Goal: Information Seeking & Learning: Understand process/instructions

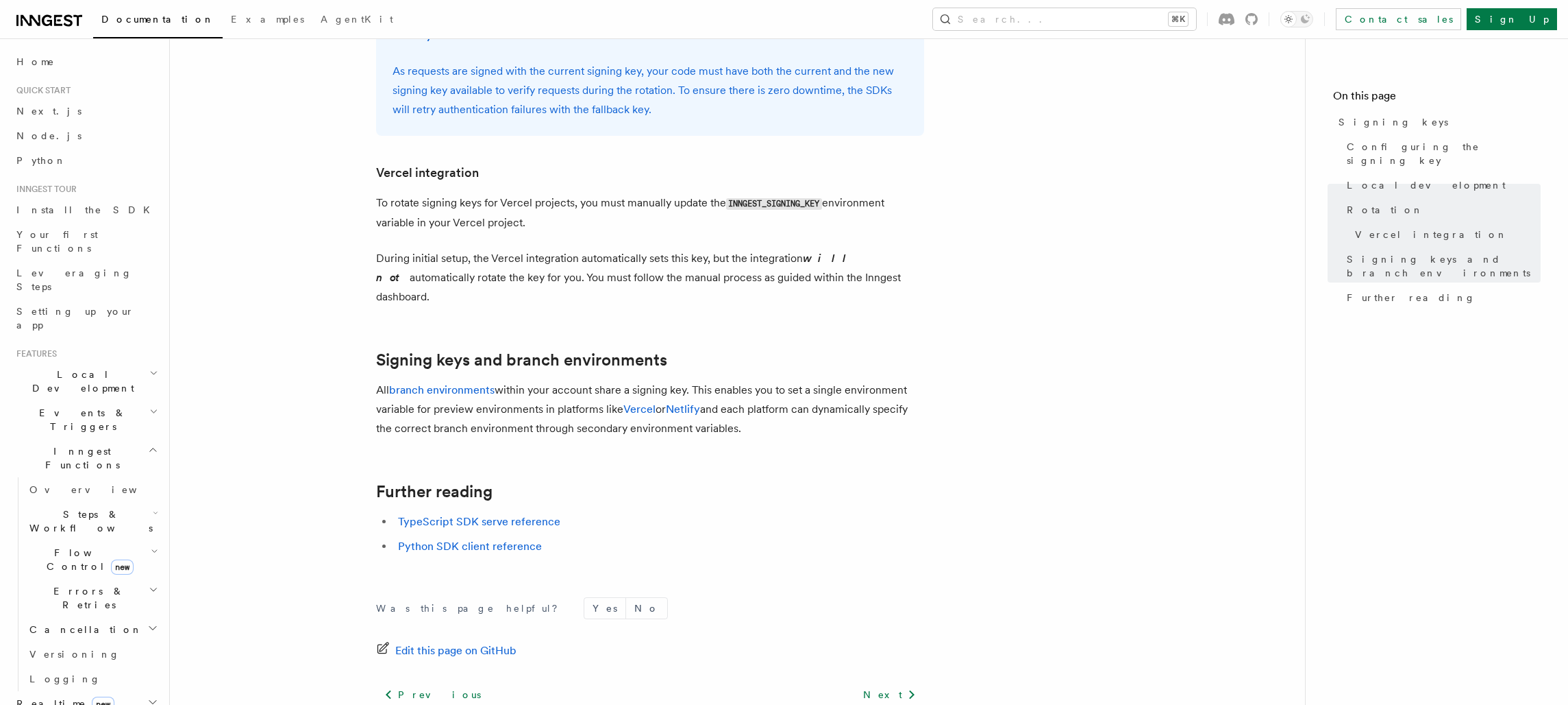
scroll to position [1310, 0]
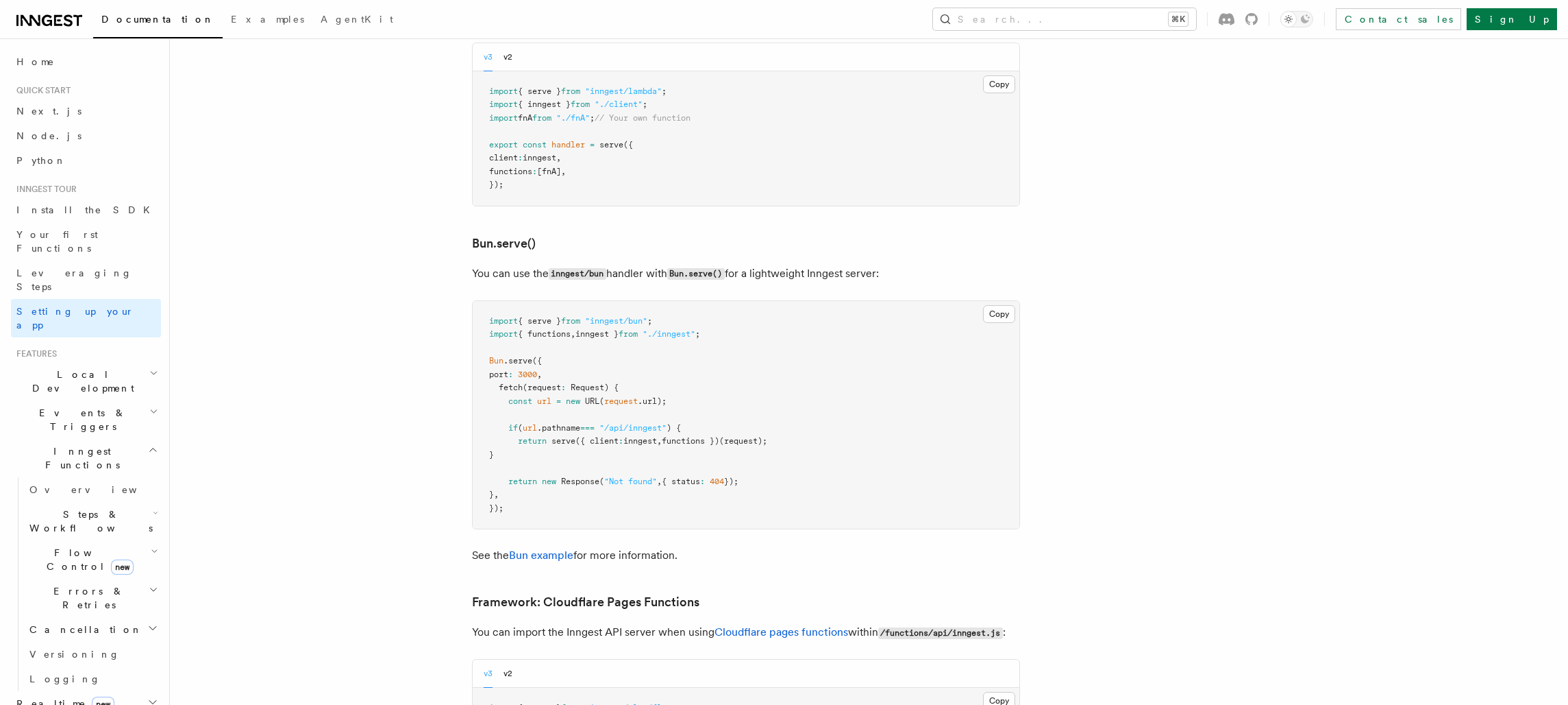
scroll to position [1732, 0]
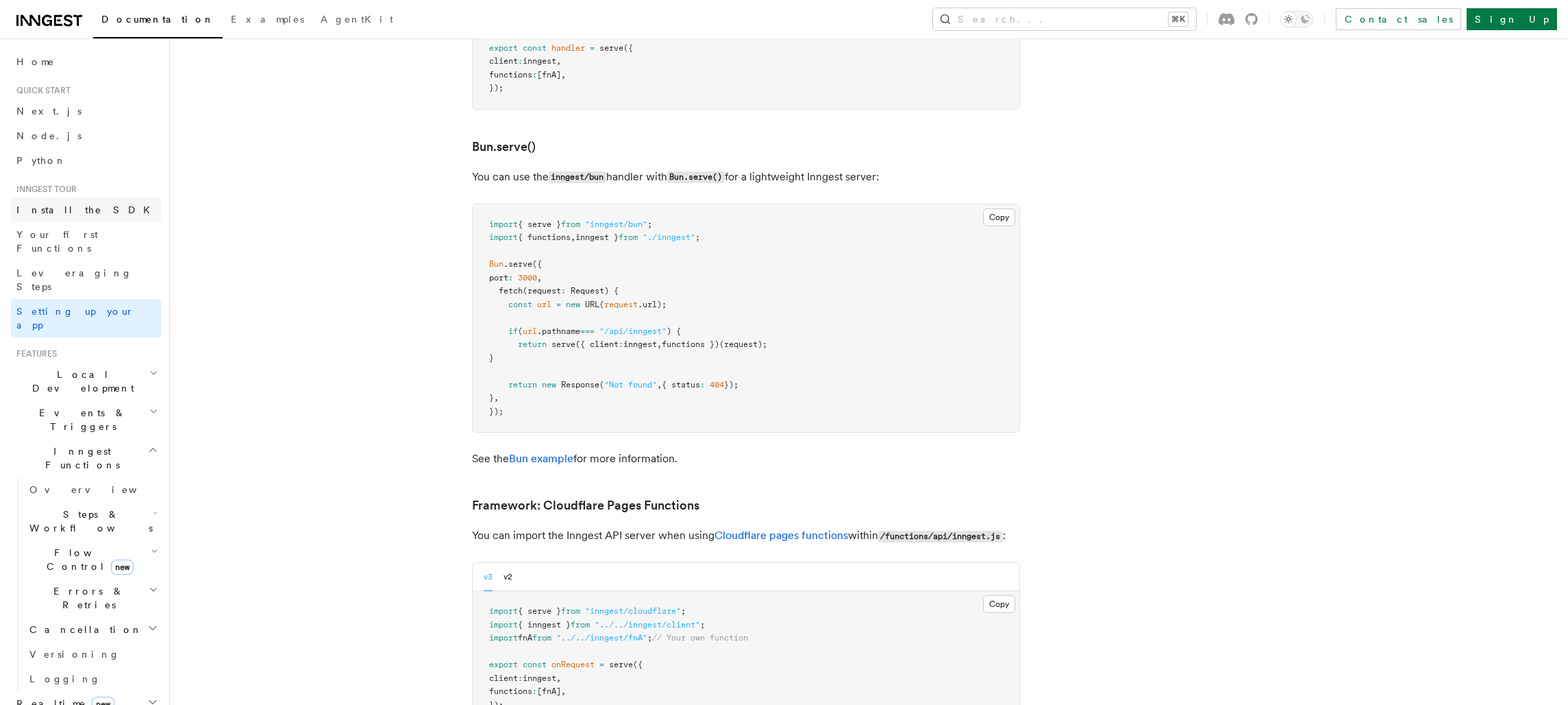
click at [95, 204] on link "Install the SDK" at bounding box center [86, 209] width 150 height 25
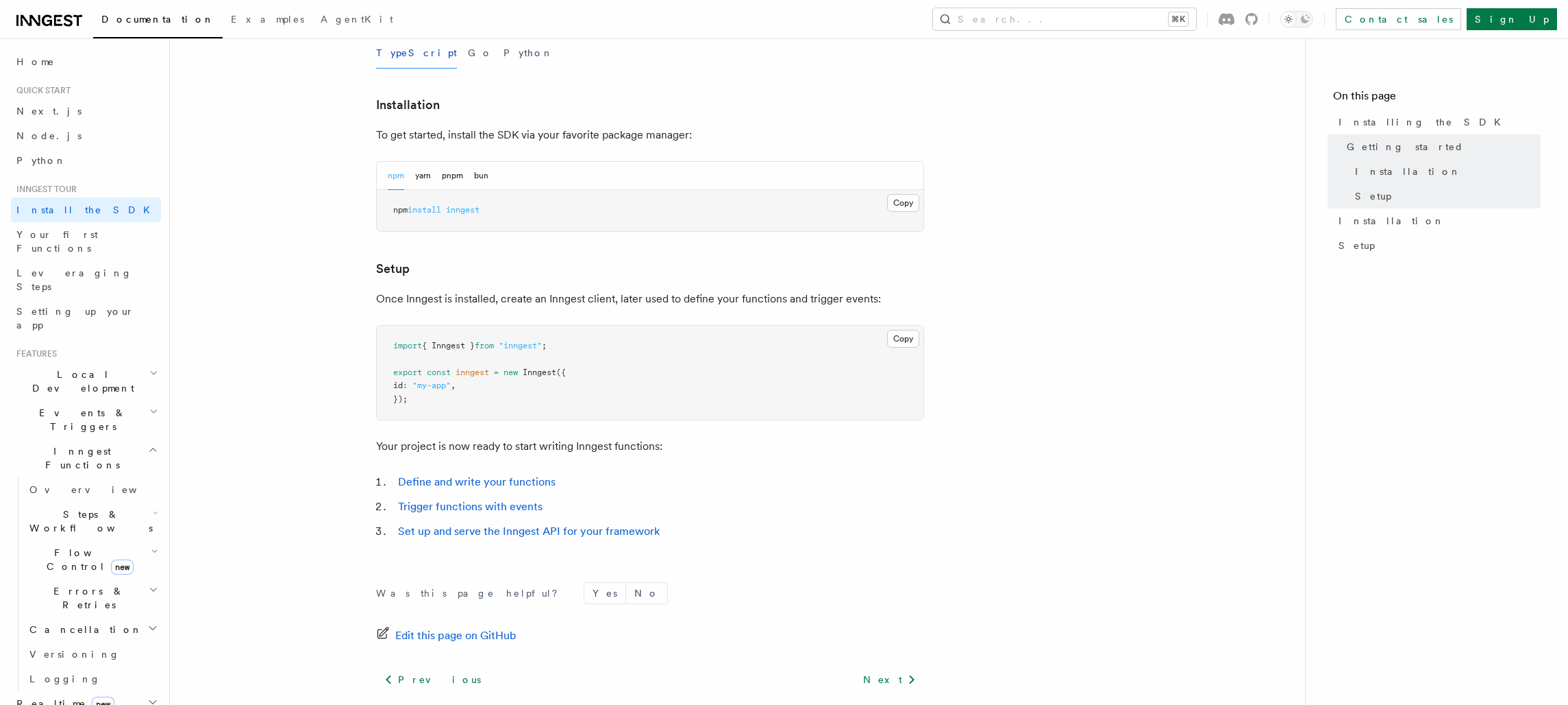
scroll to position [338, 0]
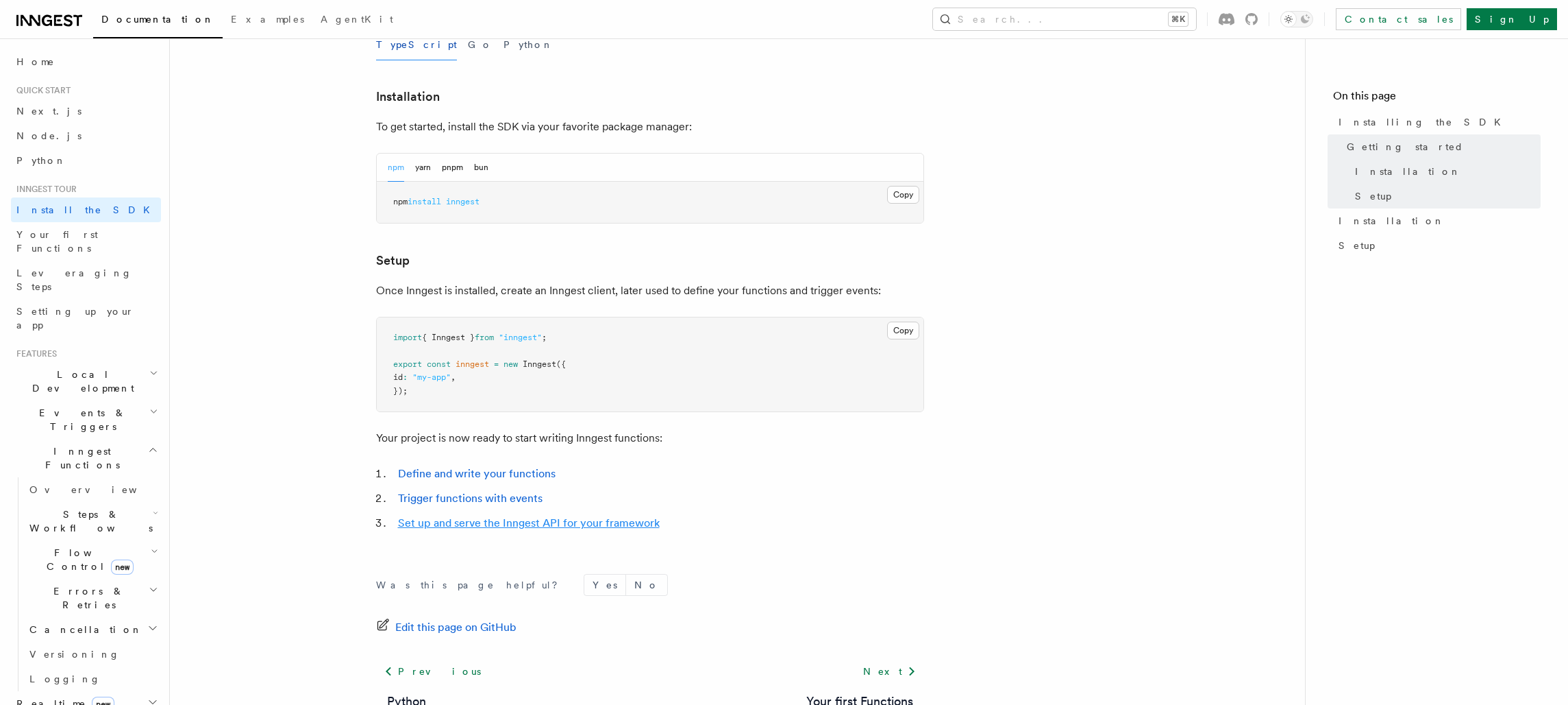
click at [442, 520] on link "Set up and serve the Inngest API for your framework" at bounding box center [529, 523] width 262 height 13
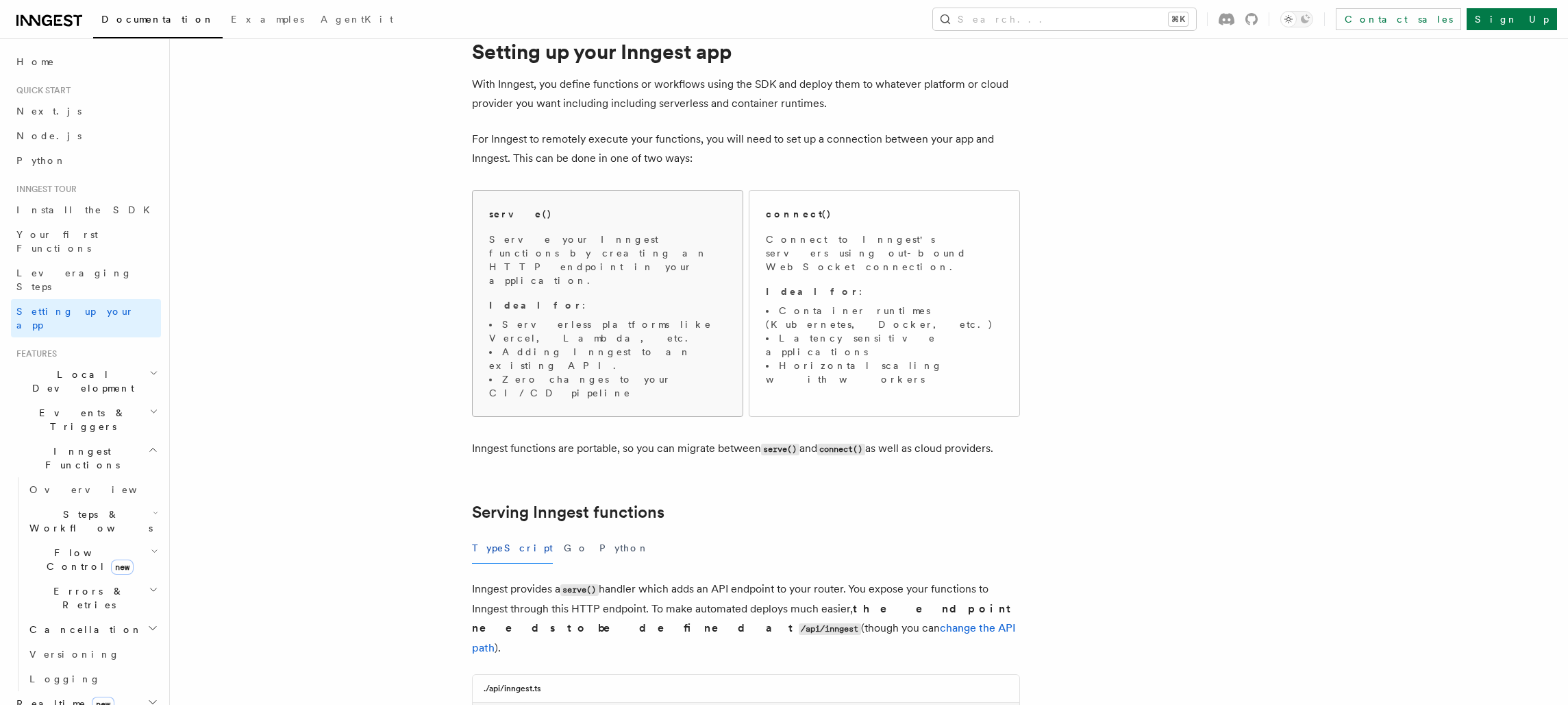
click at [573, 317] on li "Serverless platforms like Vercel, Lambda, etc." at bounding box center [608, 331] width 237 height 27
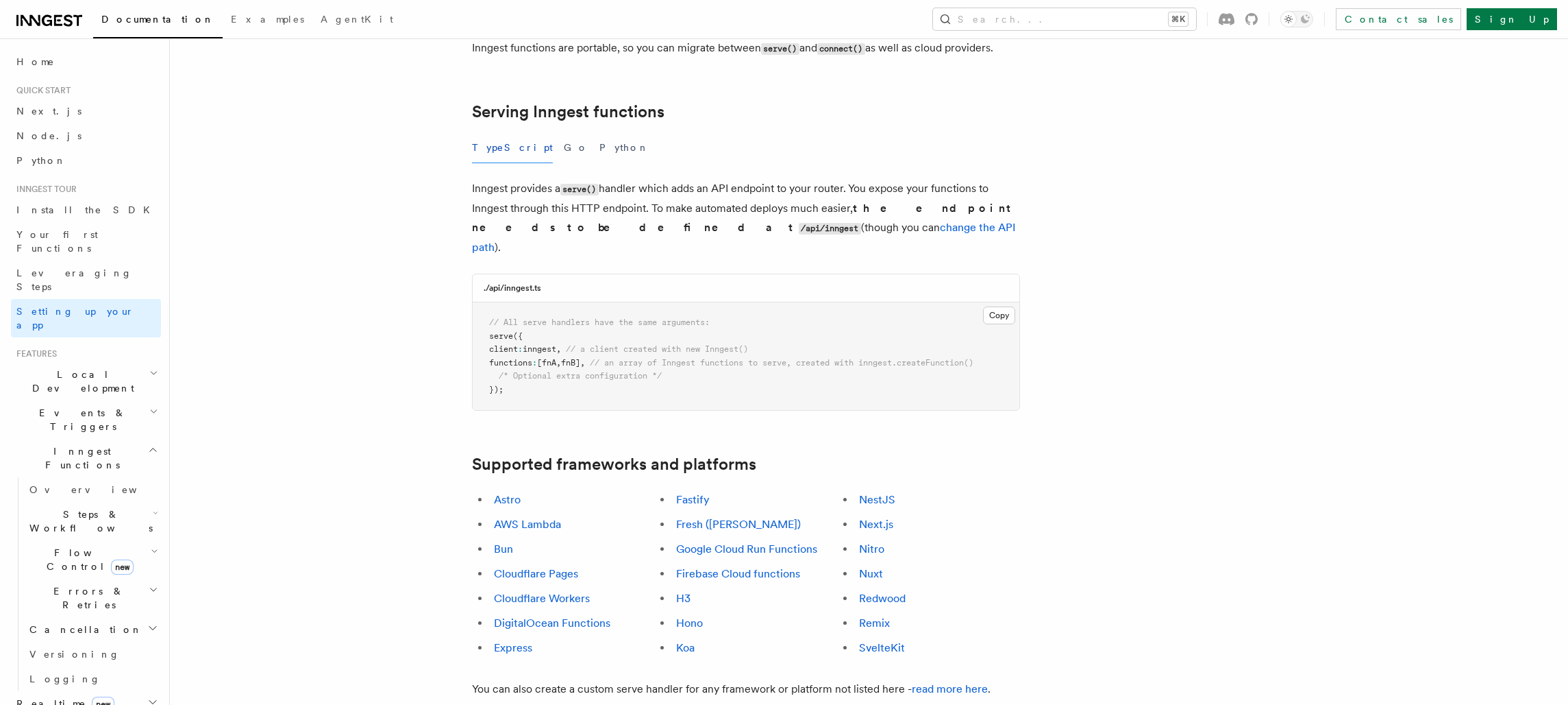
scroll to position [455, 0]
